Goal: Information Seeking & Learning: Learn about a topic

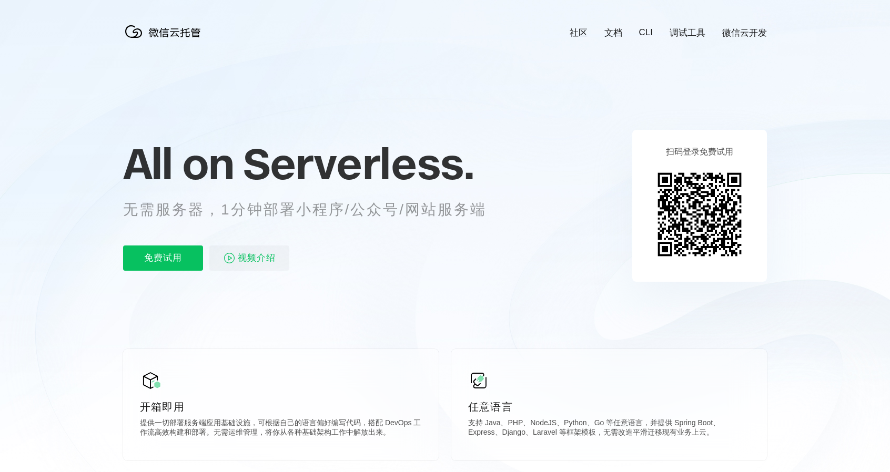
scroll to position [0, 1870]
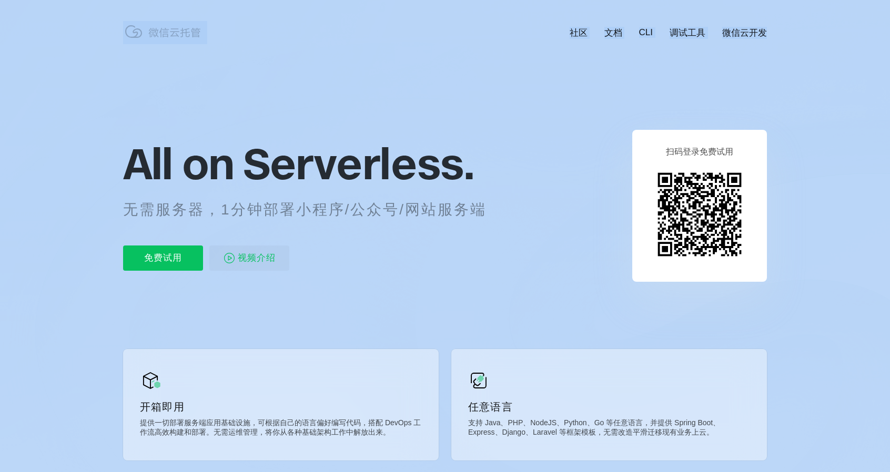
drag, startPoint x: 129, startPoint y: 166, endPoint x: 525, endPoint y: 209, distance: 397.9
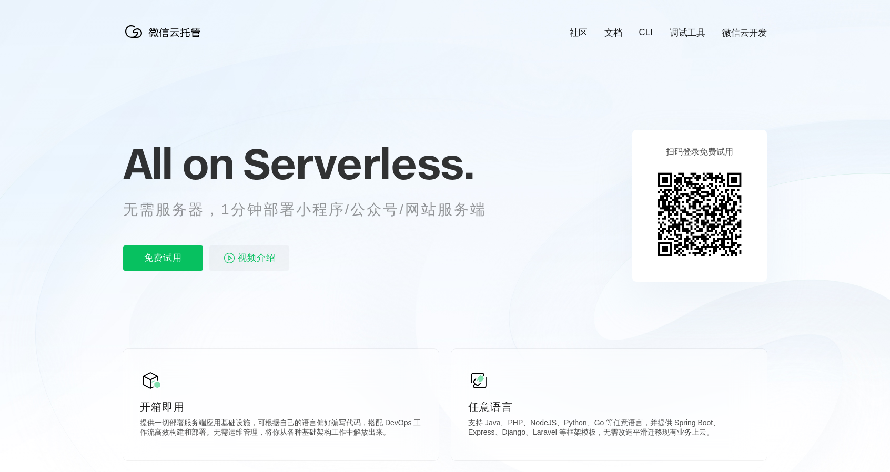
click at [499, 208] on p "无需服务器，1分钟部署小程序/公众号/网站服务端" at bounding box center [314, 209] width 383 height 21
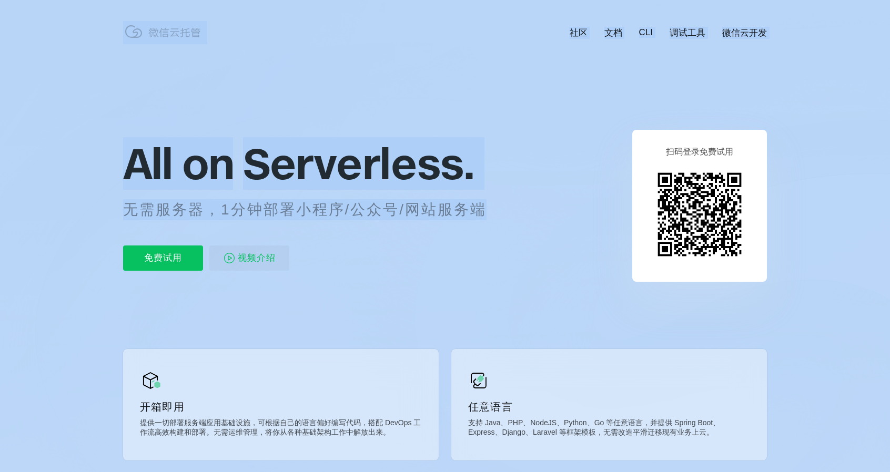
drag, startPoint x: 480, startPoint y: 205, endPoint x: 121, endPoint y: 165, distance: 360.9
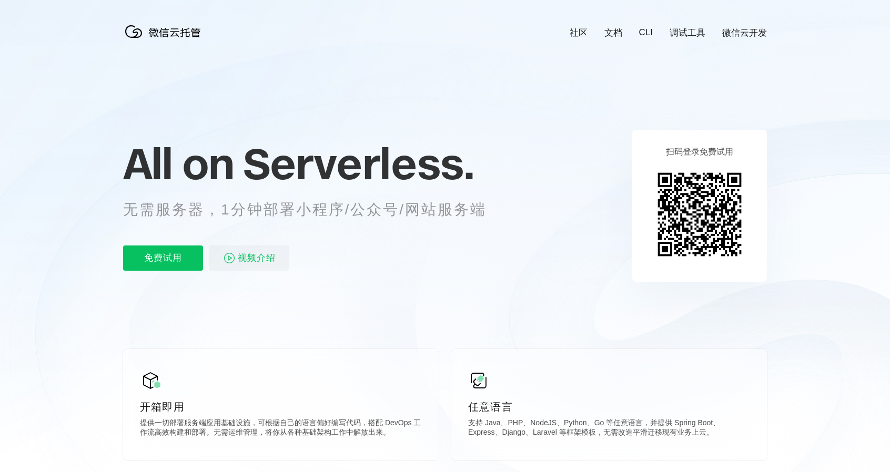
click at [121, 165] on icon at bounding box center [445, 284] width 1010 height 568
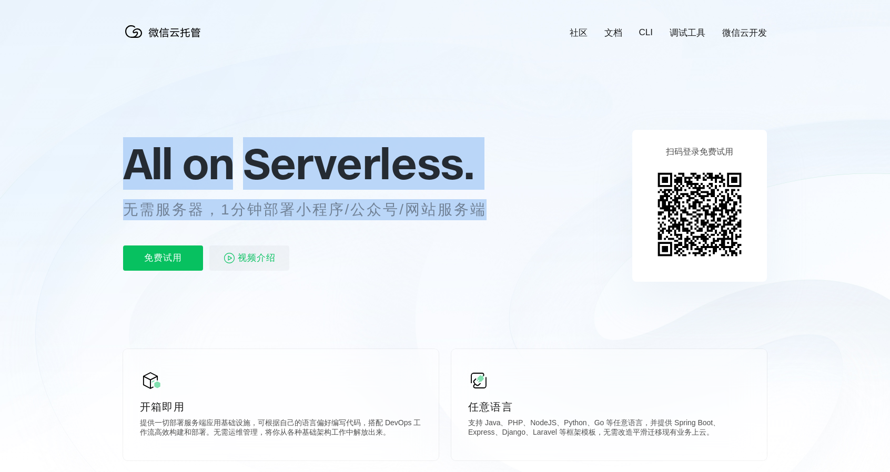
drag, startPoint x: 125, startPoint y: 166, endPoint x: 491, endPoint y: 209, distance: 369.1
click at [491, 209] on div "All on Serverless. 无需服务器，1分钟部署小程序/公众号/网站服务端 免费试用 视频介绍" at bounding box center [317, 205] width 389 height 153
click at [491, 208] on p "无需服务器，1分钟部署小程序/公众号/网站服务端" at bounding box center [314, 209] width 383 height 21
click at [475, 108] on icon at bounding box center [445, 284] width 1010 height 568
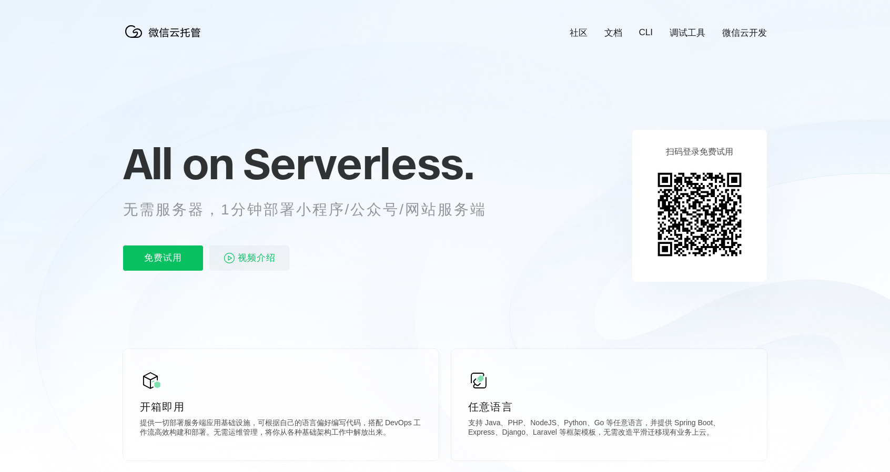
click at [694, 33] on link "调试工具" at bounding box center [688, 33] width 36 height 12
click at [614, 28] on link "文档" at bounding box center [613, 33] width 18 height 12
